Goal: Task Accomplishment & Management: Complete application form

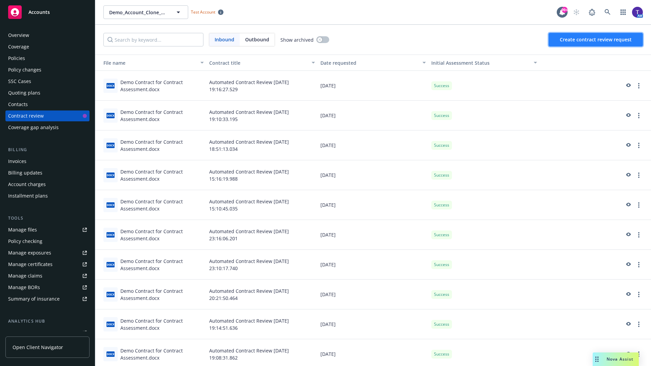
click at [596, 40] on span "Create contract review request" at bounding box center [596, 39] width 72 height 6
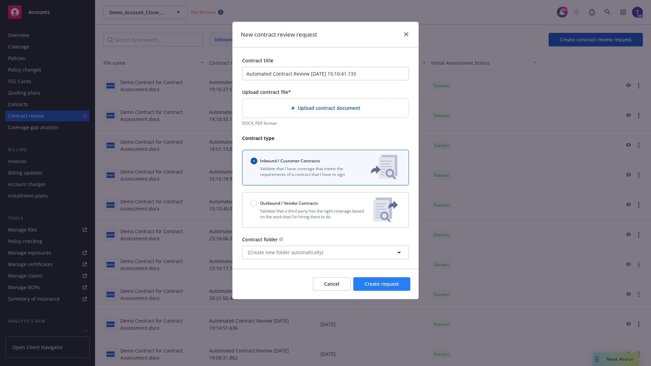
type input "Automated Contract Review [DATE] 15:10:41.133"
click at [325, 210] on p "Validate that a third party has the right coverage based on the work that I'm h…" at bounding box center [308, 214] width 117 height 12
radio input "false"
radio input "true"
click at [382, 287] on span "Create request" at bounding box center [381, 284] width 35 height 6
